Goal: Task Accomplishment & Management: Complete application form

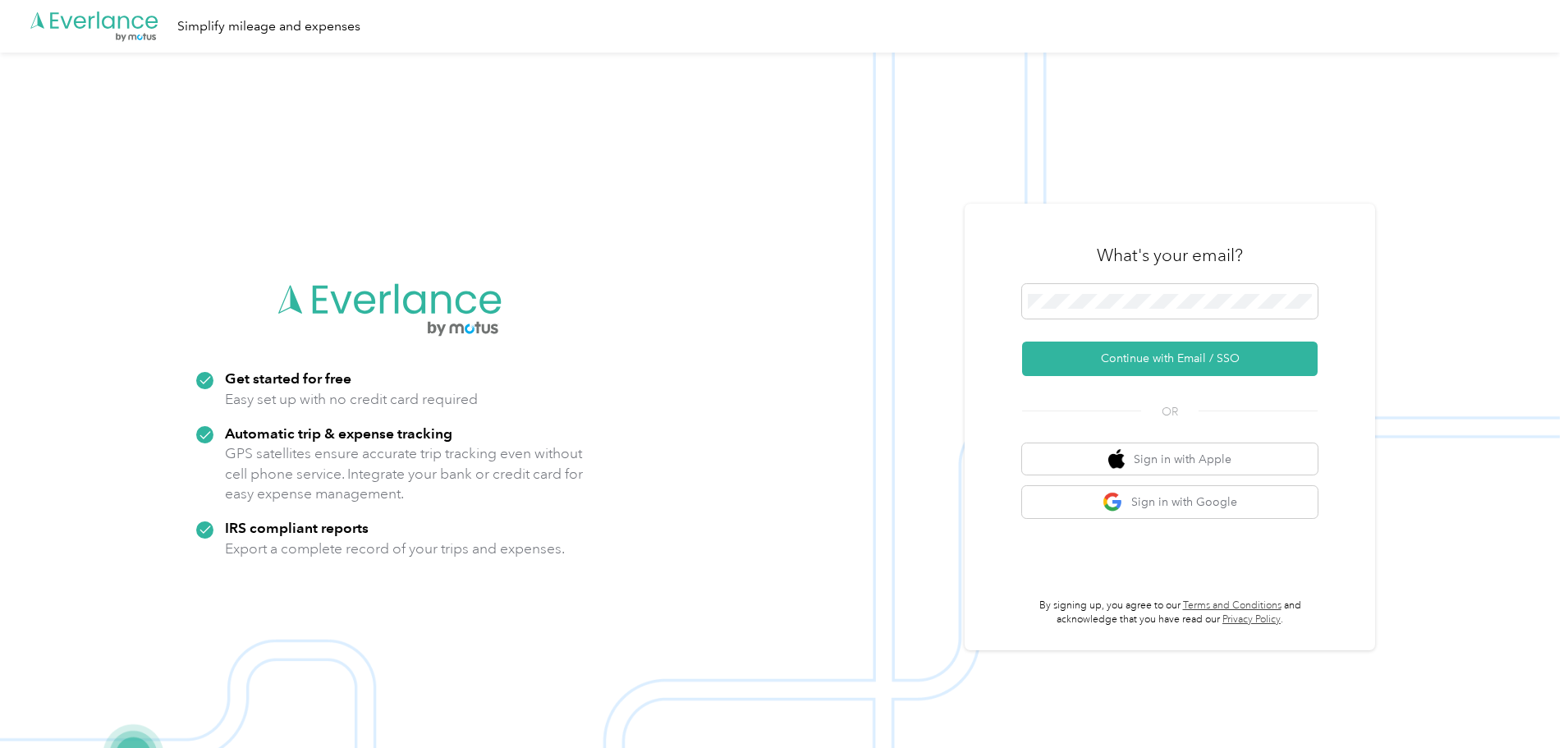
click at [1072, 229] on div "What's your email?" at bounding box center [1170, 255] width 295 height 58
click at [1129, 358] on button "Continue with Email / SSO" at bounding box center [1170, 358] width 295 height 35
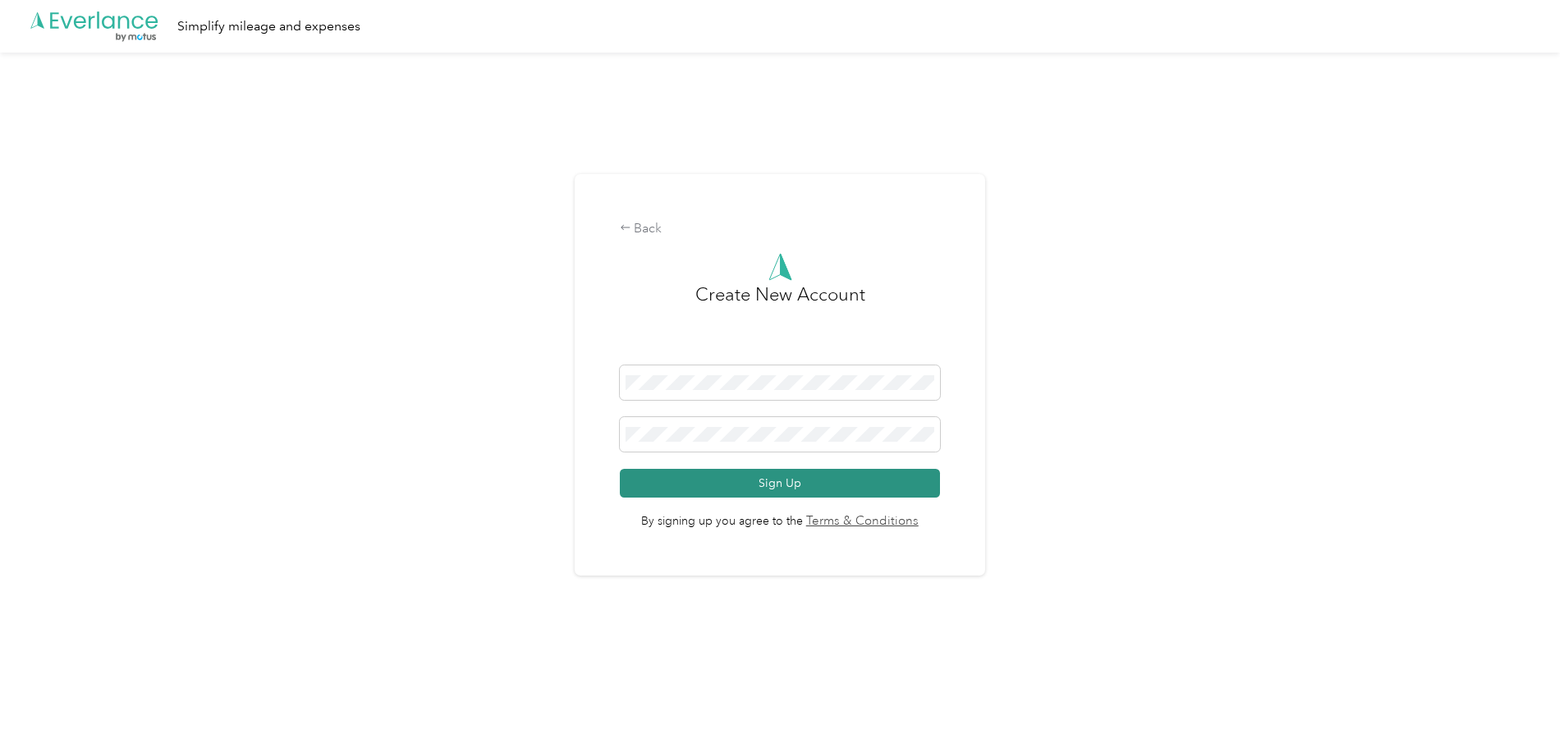
click at [677, 474] on button "Sign Up" at bounding box center [781, 483] width 321 height 29
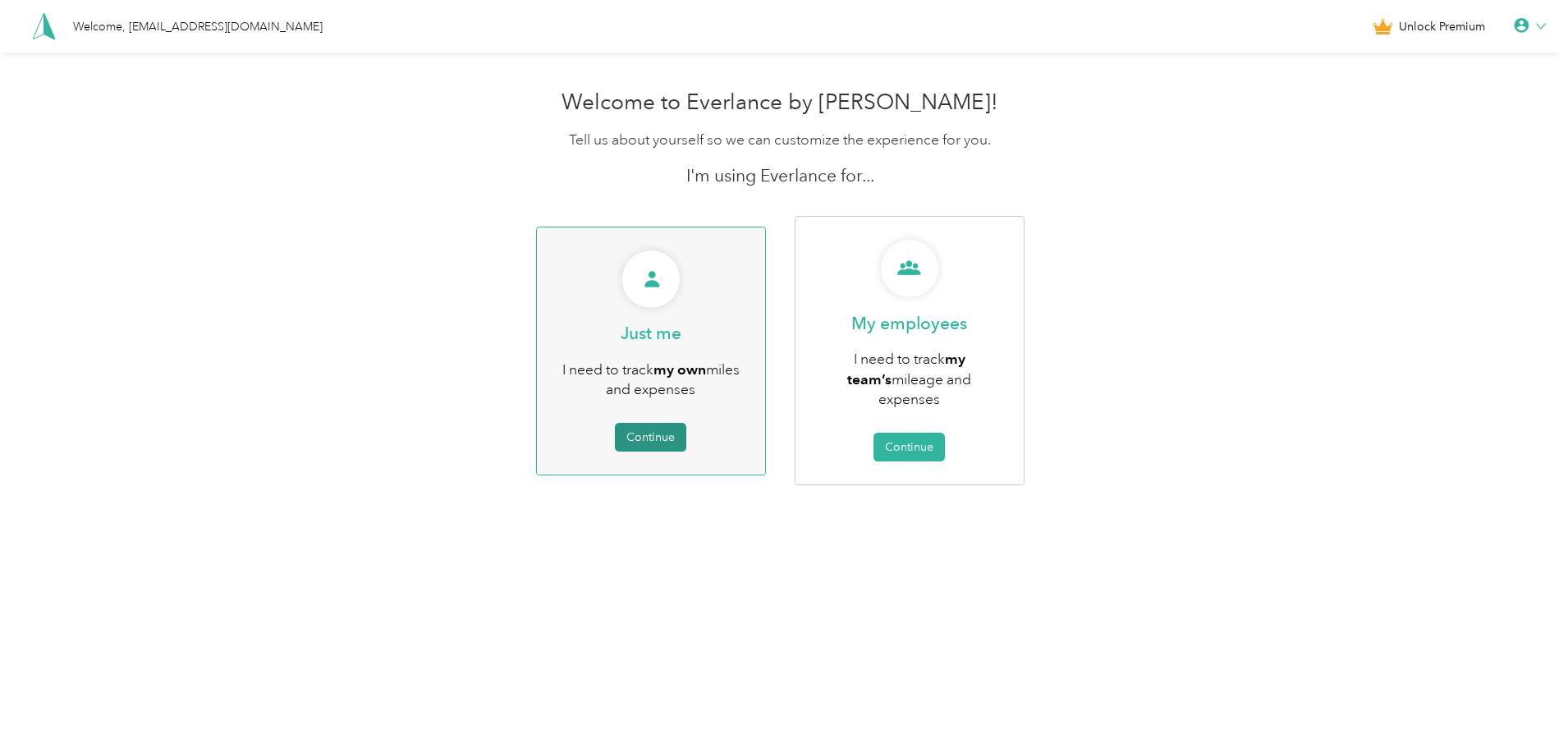
click at [675, 426] on button "Continue" at bounding box center [650, 437] width 72 height 29
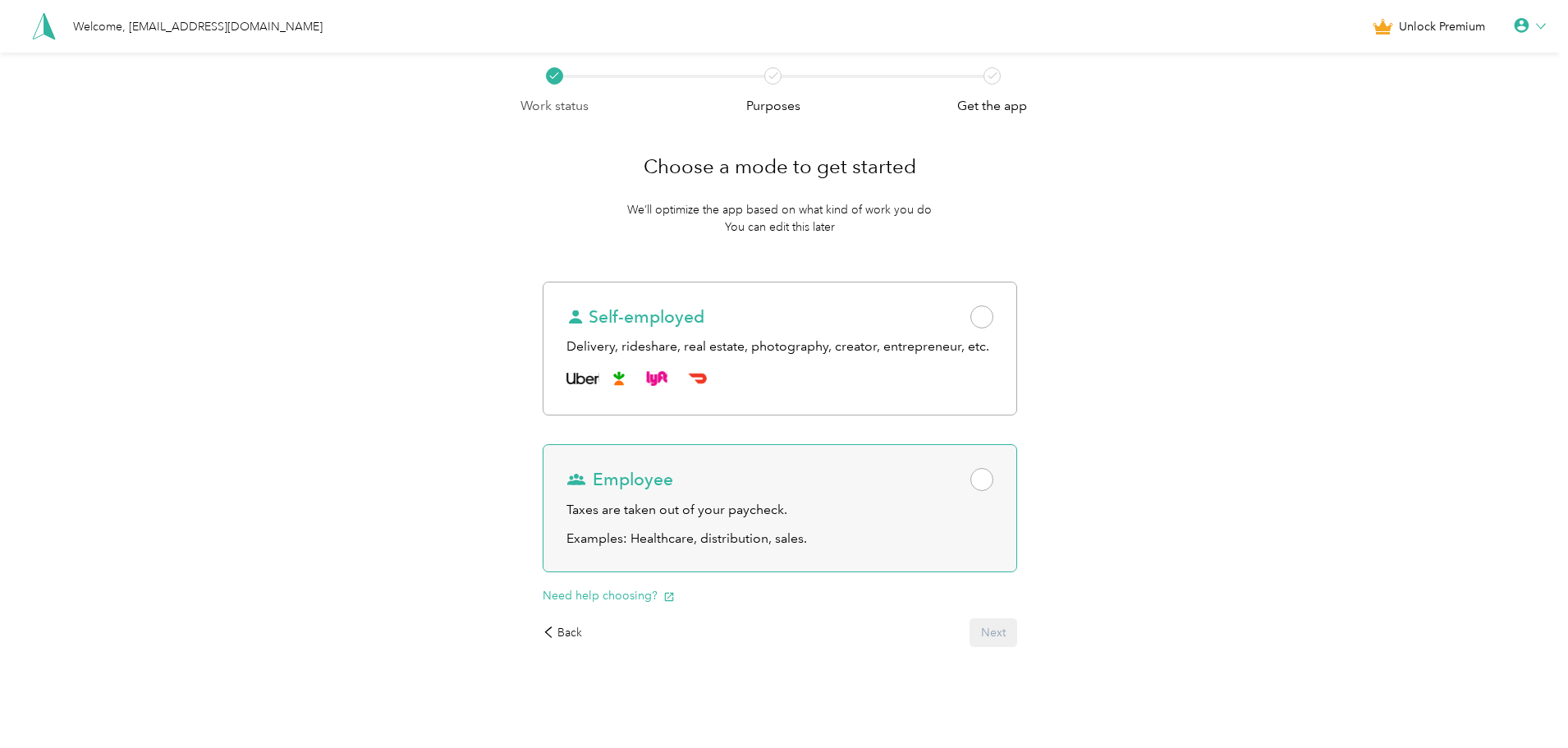
click at [987, 483] on span at bounding box center [982, 479] width 23 height 23
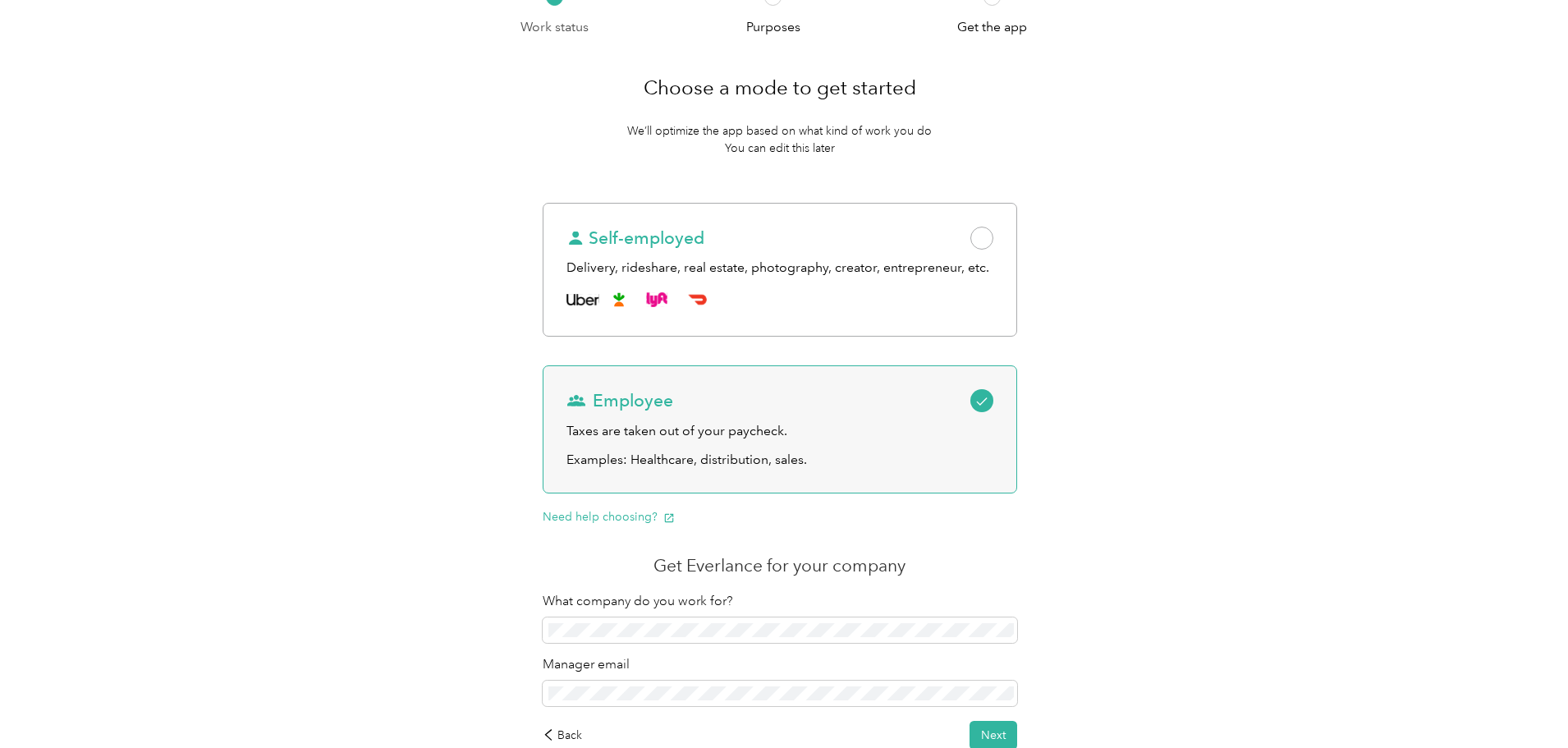
scroll to position [184, 0]
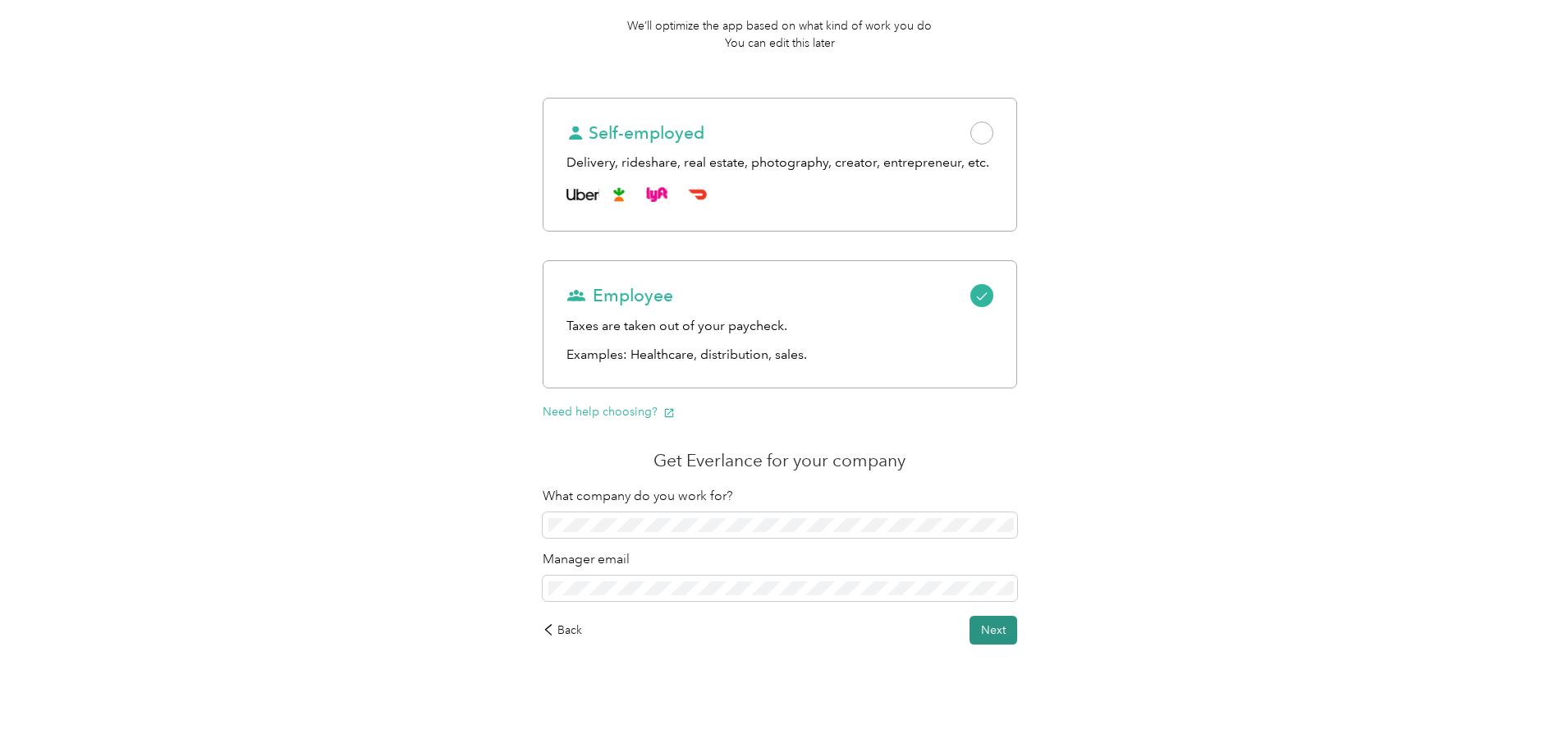
click at [1001, 624] on button "Next" at bounding box center [993, 630] width 47 height 29
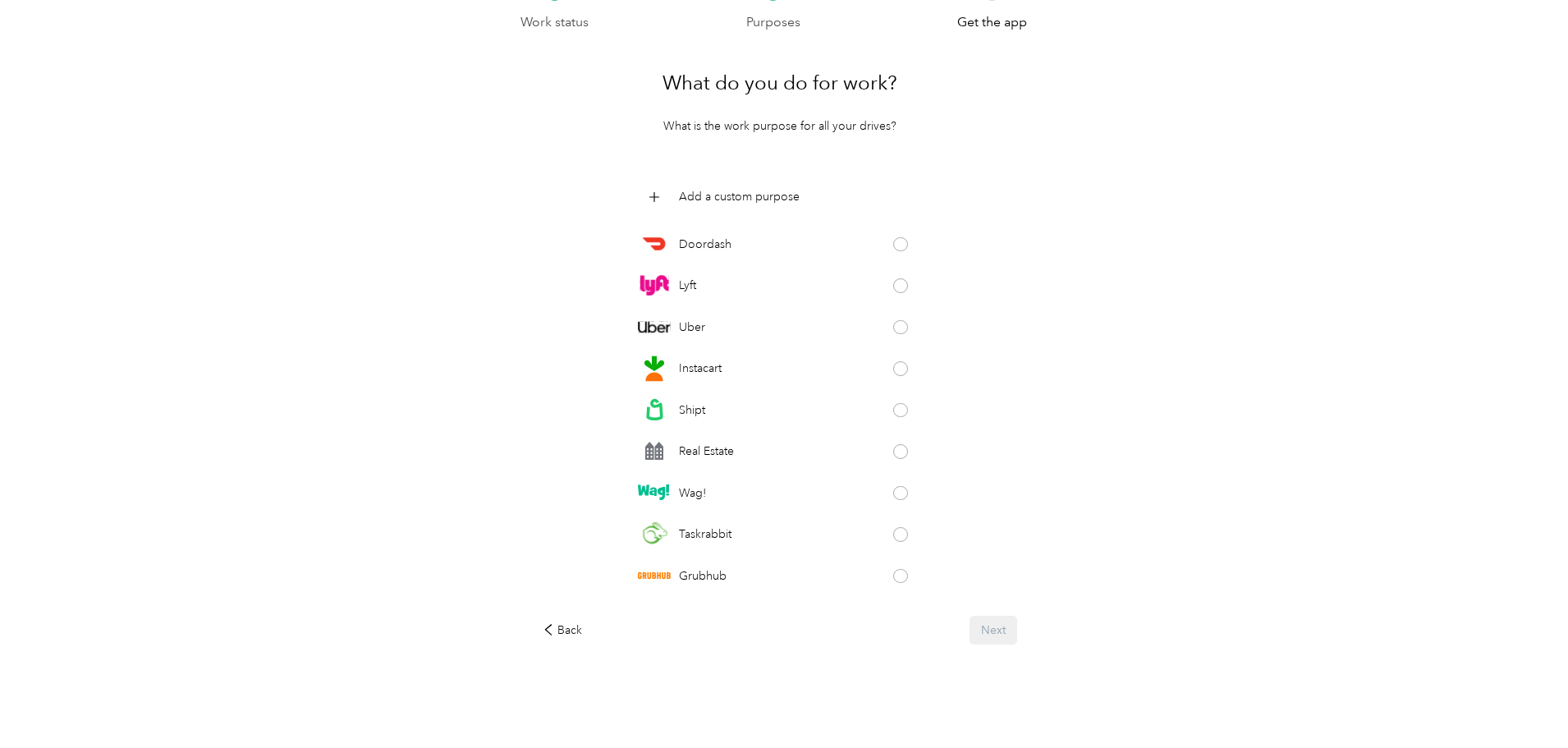
scroll to position [84, 0]
click at [768, 192] on p "Add a custom purpose" at bounding box center [739, 197] width 121 height 17
click button at bounding box center [911, 198] width 15 height 15
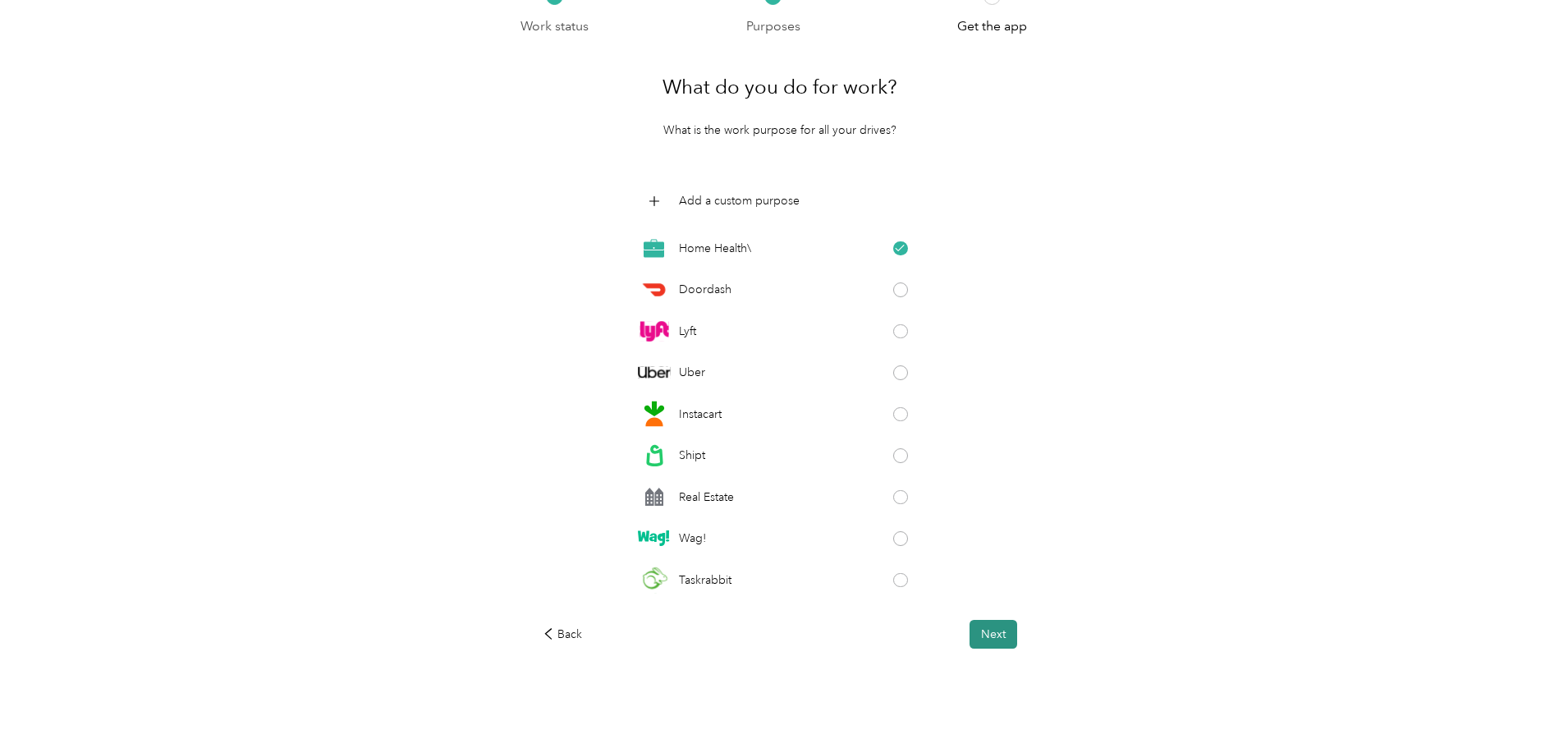
click at [1007, 643] on button "Next" at bounding box center [993, 634] width 47 height 29
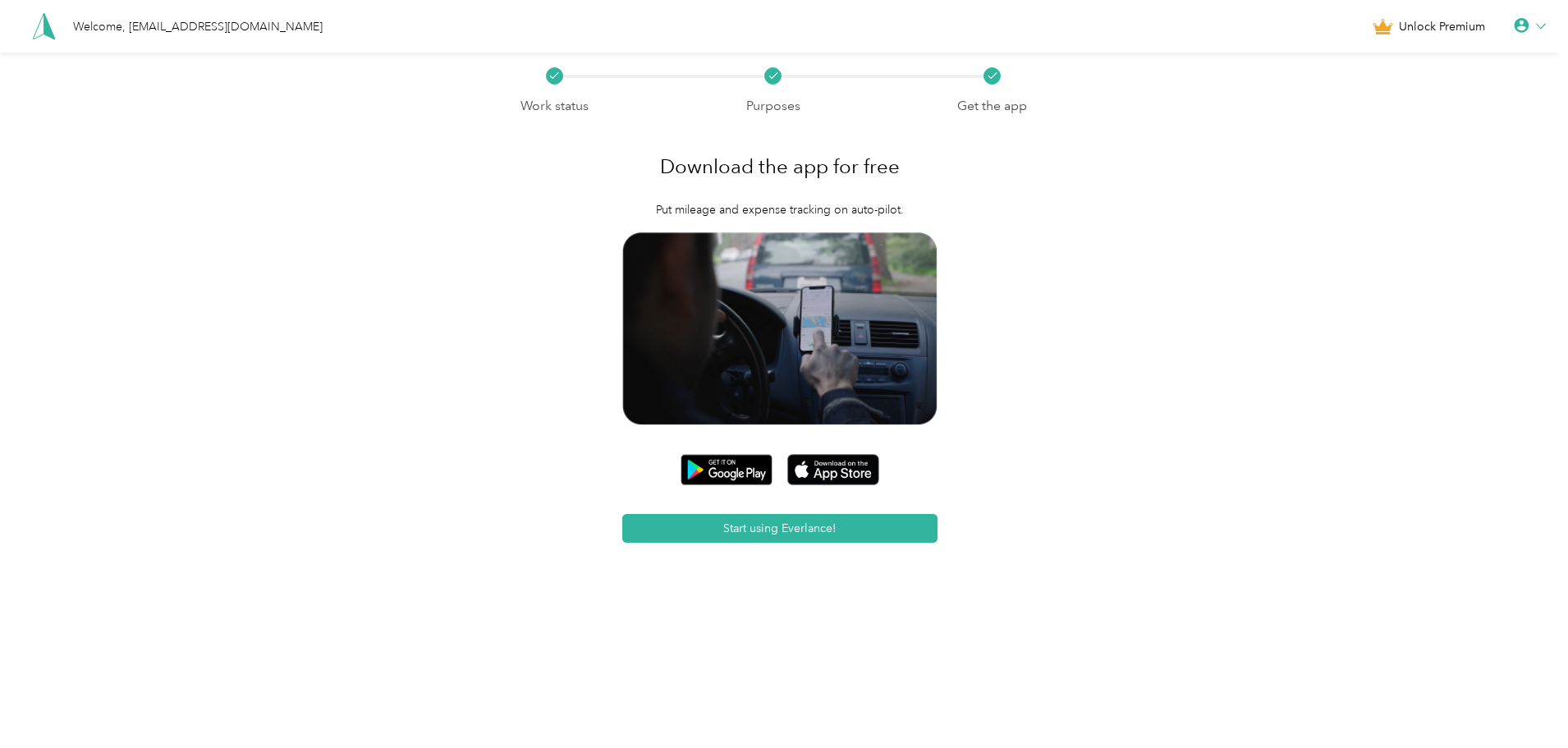
click at [1546, 28] on icon at bounding box center [1540, 26] width 9 height 10
click at [1485, 62] on div "Personal Settings" at bounding box center [1474, 54] width 184 height 35
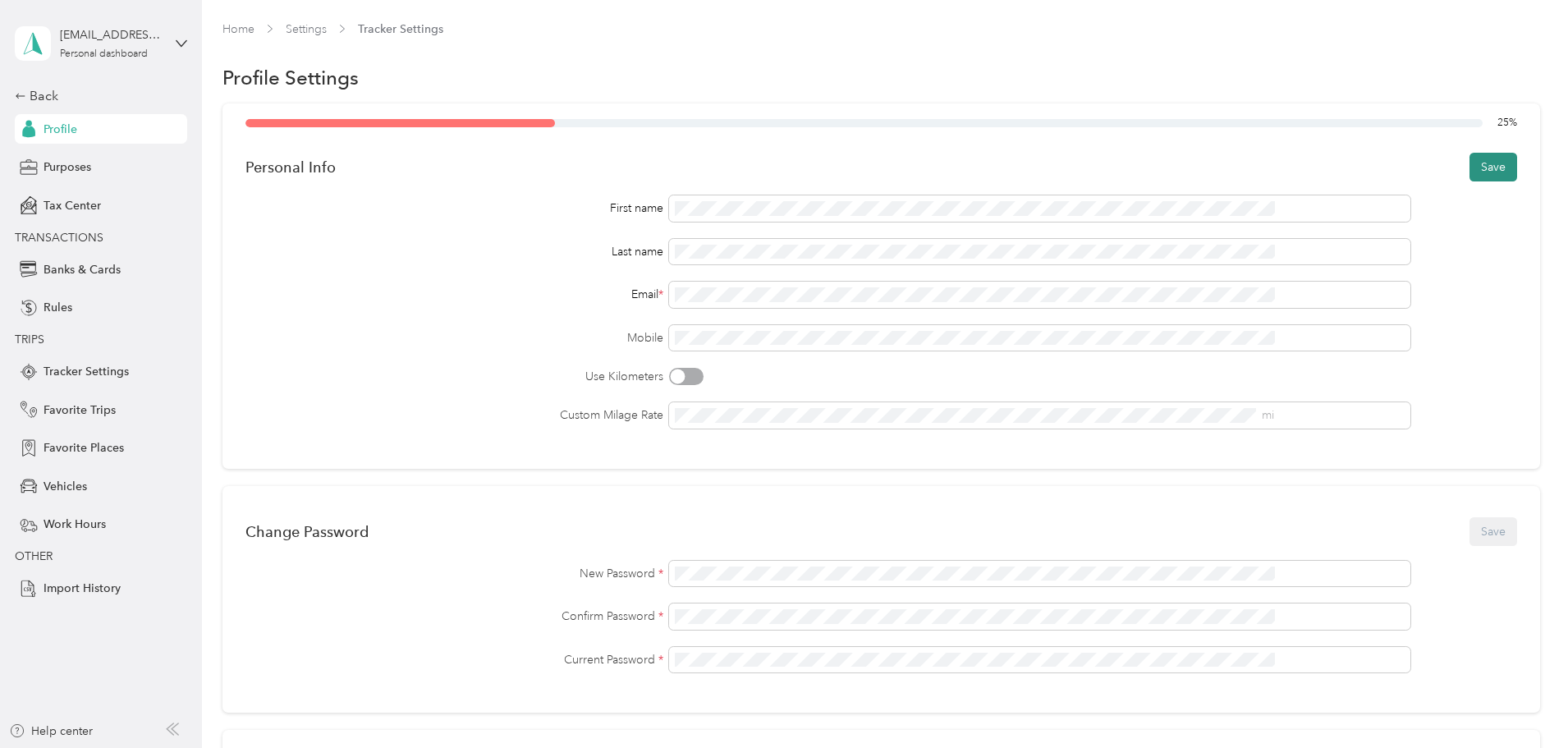
click at [1470, 174] on button "Save" at bounding box center [1493, 167] width 47 height 29
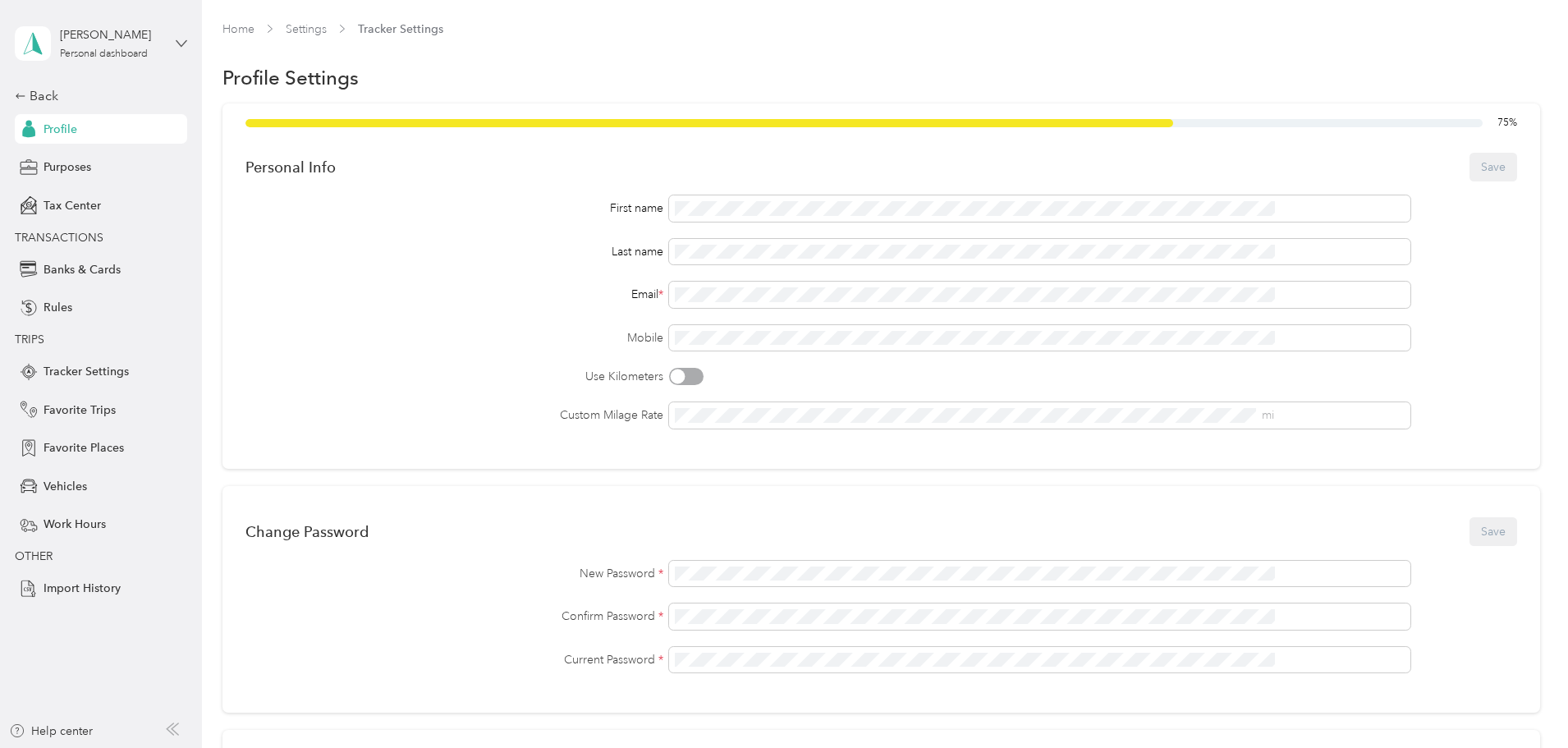
click at [176, 47] on icon at bounding box center [180, 43] width 11 height 11
click at [106, 136] on div "Log out" at bounding box center [187, 135] width 323 height 29
